Goal: Find contact information: Obtain details needed to contact an individual or organization

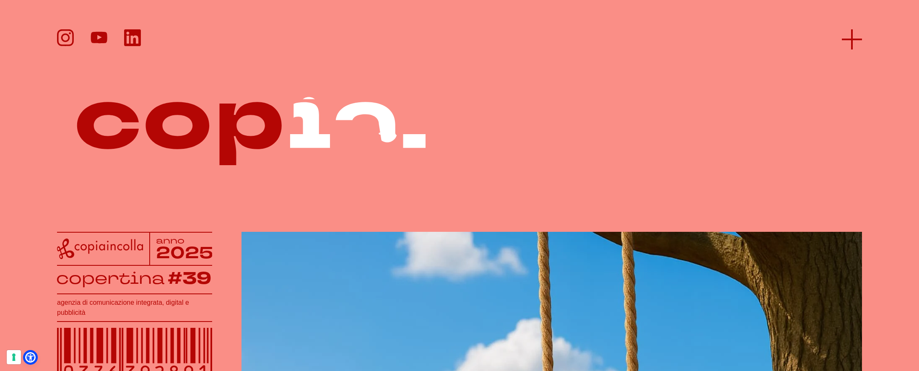
click at [852, 39] on line at bounding box center [852, 39] width 20 height 0
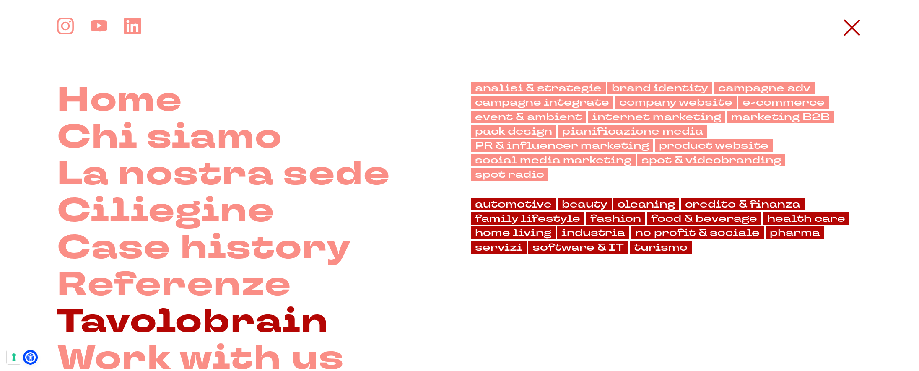
scroll to position [120, 0]
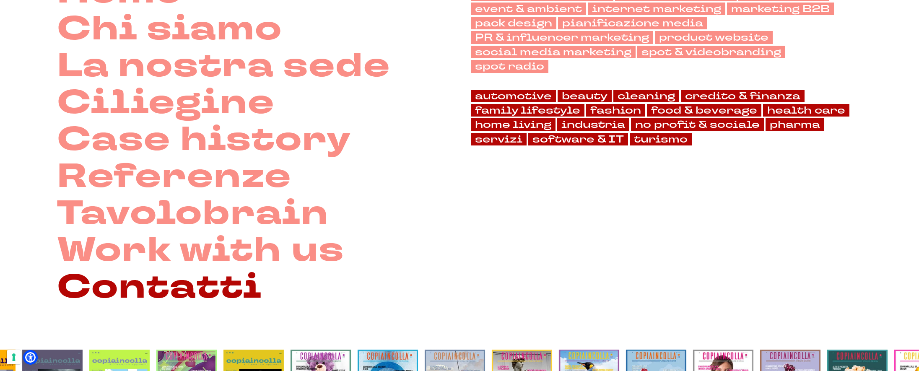
click at [170, 290] on link "Contatti" at bounding box center [159, 287] width 205 height 37
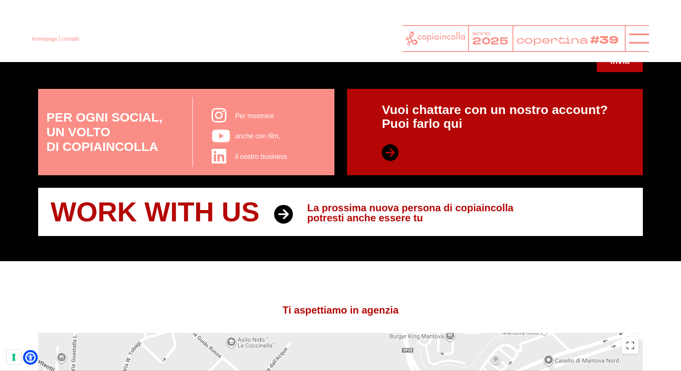
scroll to position [368, 0]
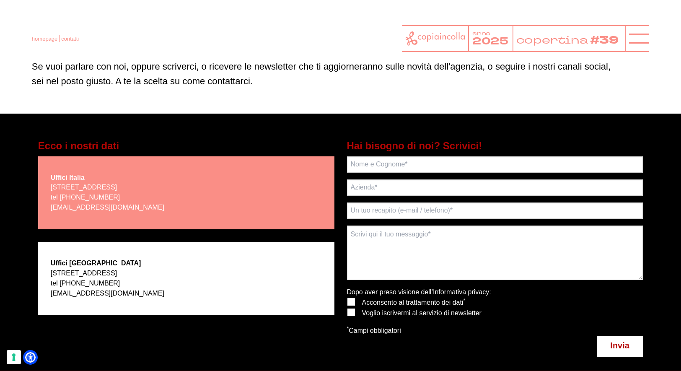
scroll to position [83, 0]
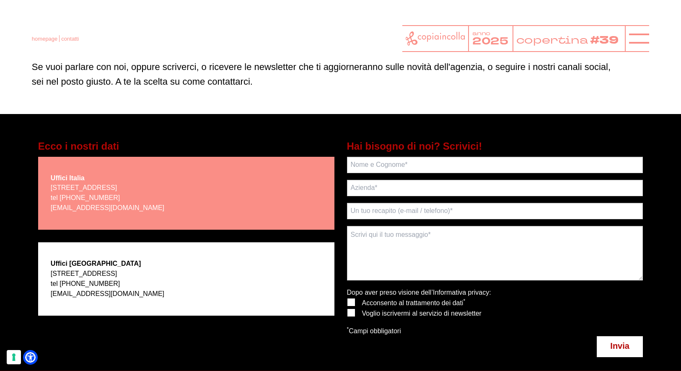
click at [612, 348] on span "Invia" at bounding box center [620, 345] width 19 height 9
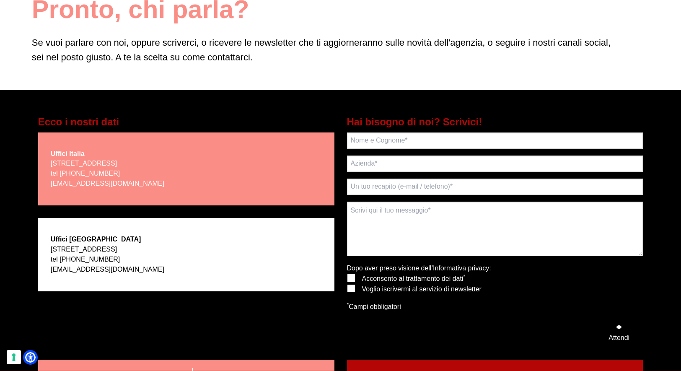
scroll to position [108, 0]
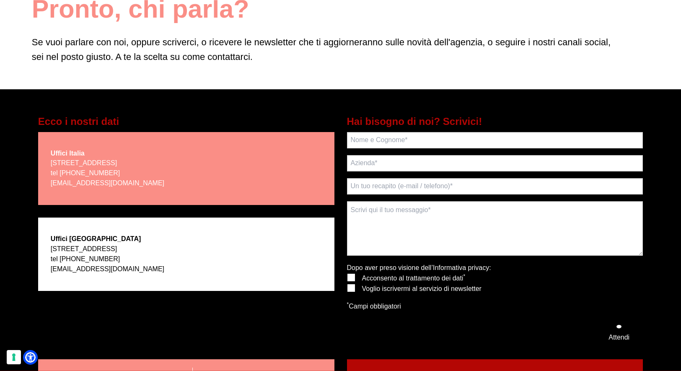
click at [557, 271] on div "Devi acconsentire il trattamento dei dati! Dopo aver preso visione dell’ Inform…" at bounding box center [495, 302] width 296 height 80
